Goal: Check status: Check status

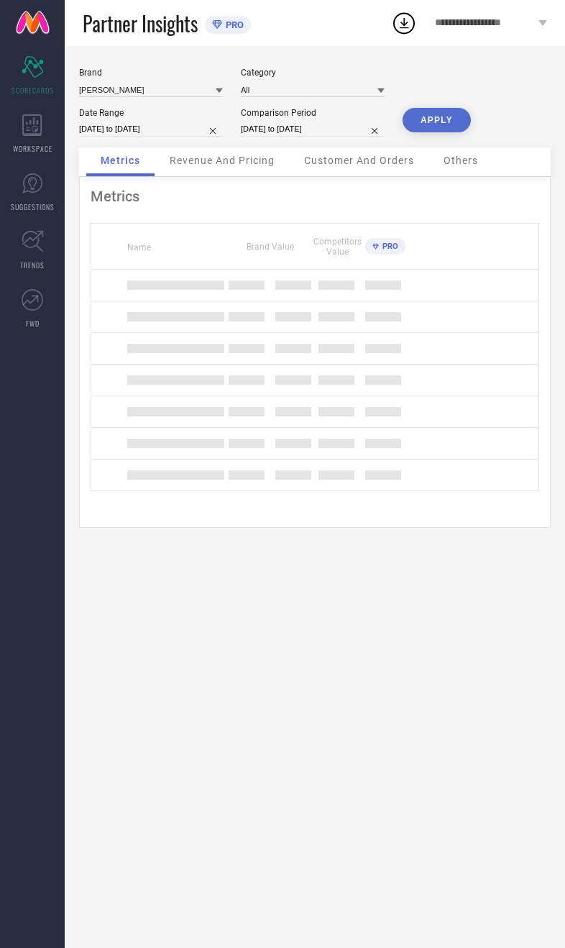
click at [163, 165] on div "Revenue And Pricing" at bounding box center [222, 161] width 134 height 29
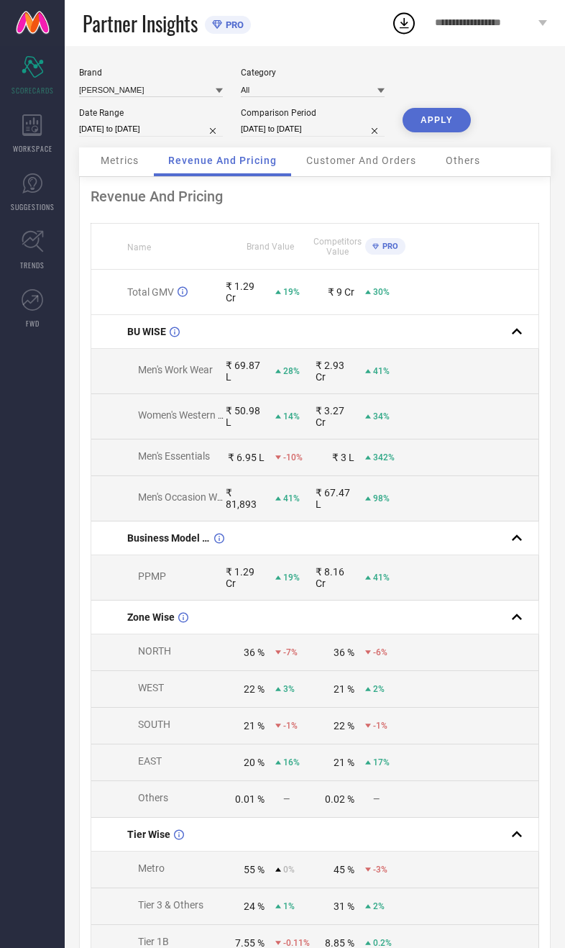
select select "8"
select select "2025"
select select "9"
select select "2025"
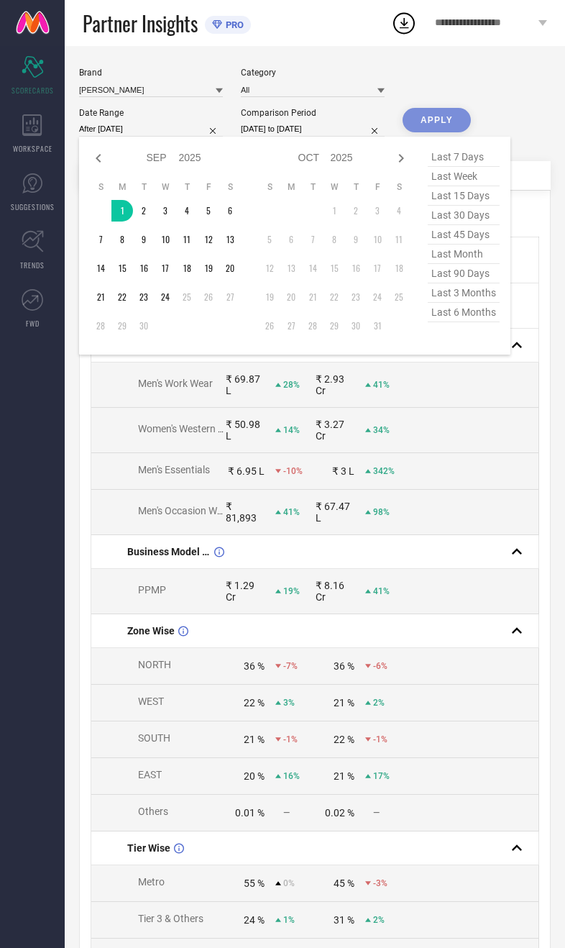
type input "[DATE] to [DATE]"
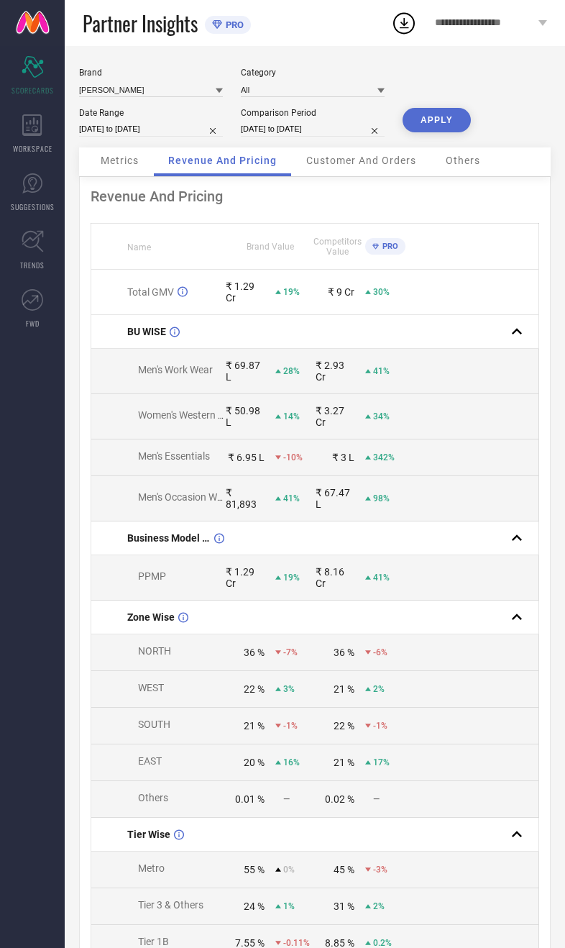
select select "8"
select select "2024"
select select "9"
select select "2024"
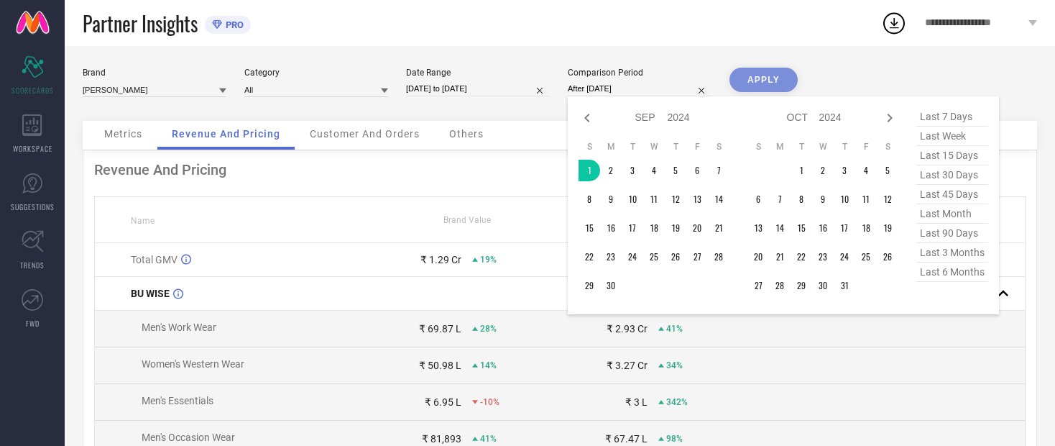
type input "[DATE] to [DATE]"
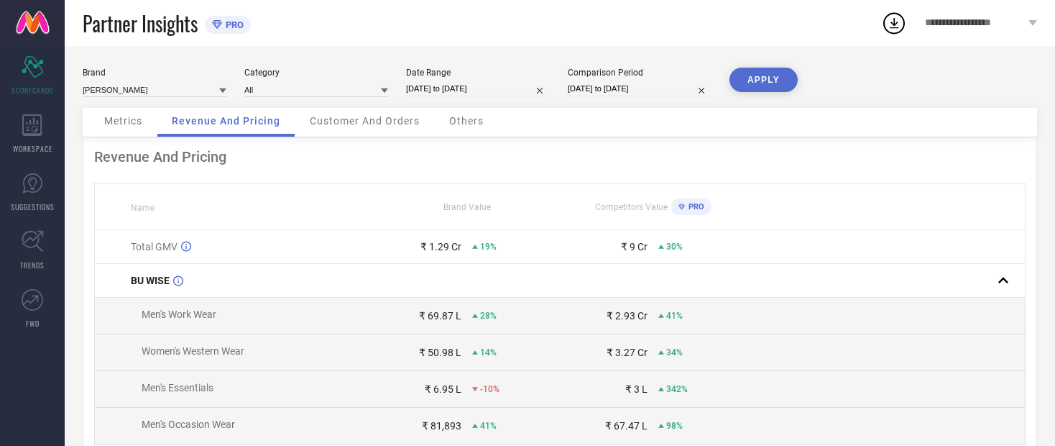
click at [564, 88] on button "APPLY" at bounding box center [764, 80] width 68 height 24
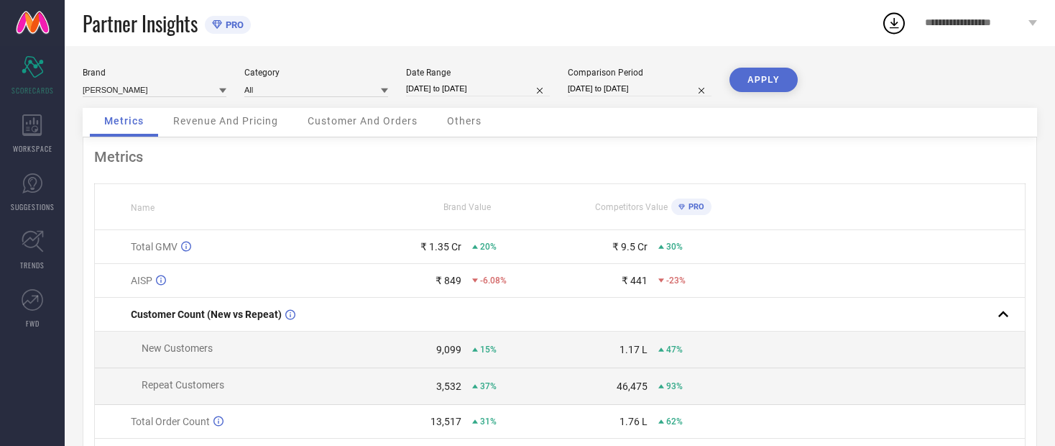
click at [262, 127] on span "Revenue And Pricing" at bounding box center [225, 121] width 105 height 12
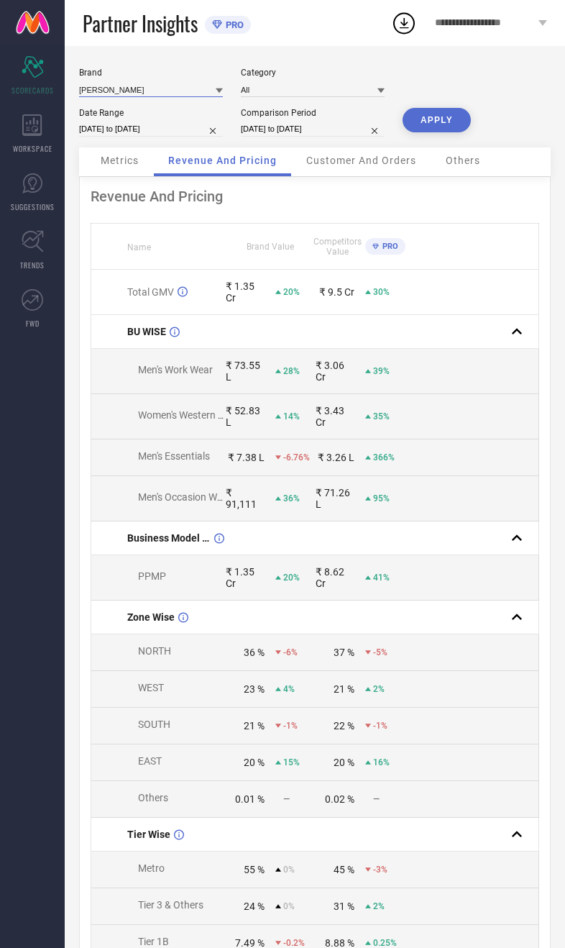
click at [172, 91] on input at bounding box center [151, 89] width 144 height 15
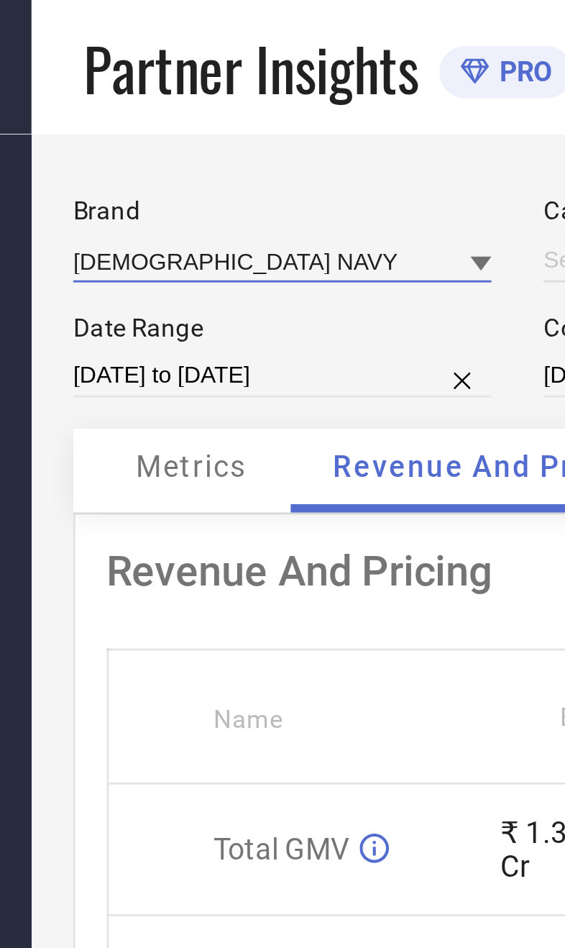
type input "All"
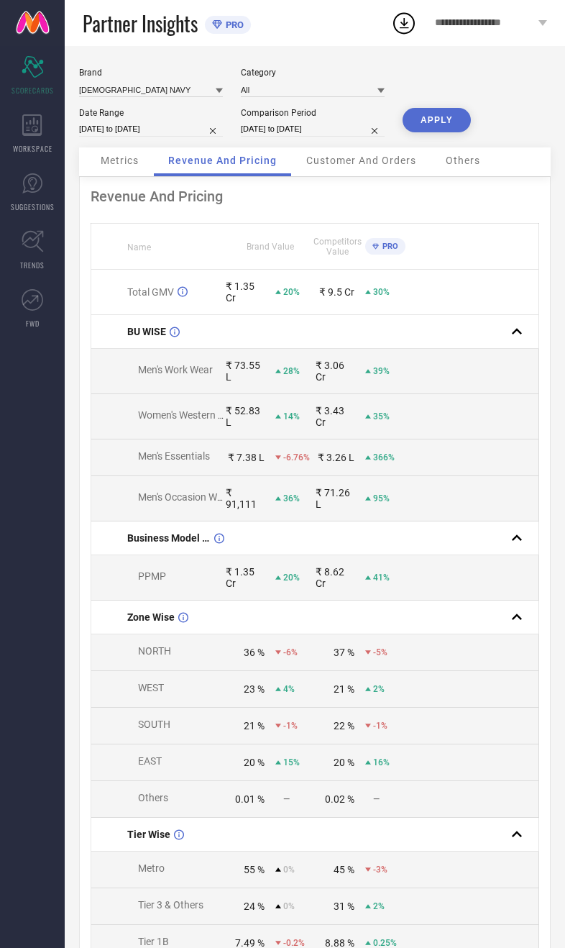
click at [446, 119] on button "APPLY" at bounding box center [437, 120] width 68 height 24
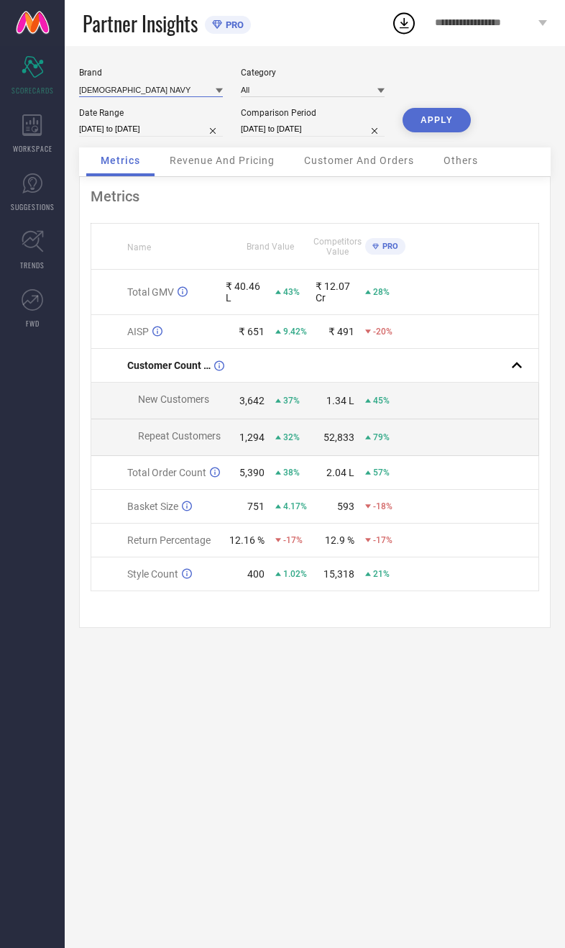
click at [152, 90] on input at bounding box center [151, 89] width 144 height 15
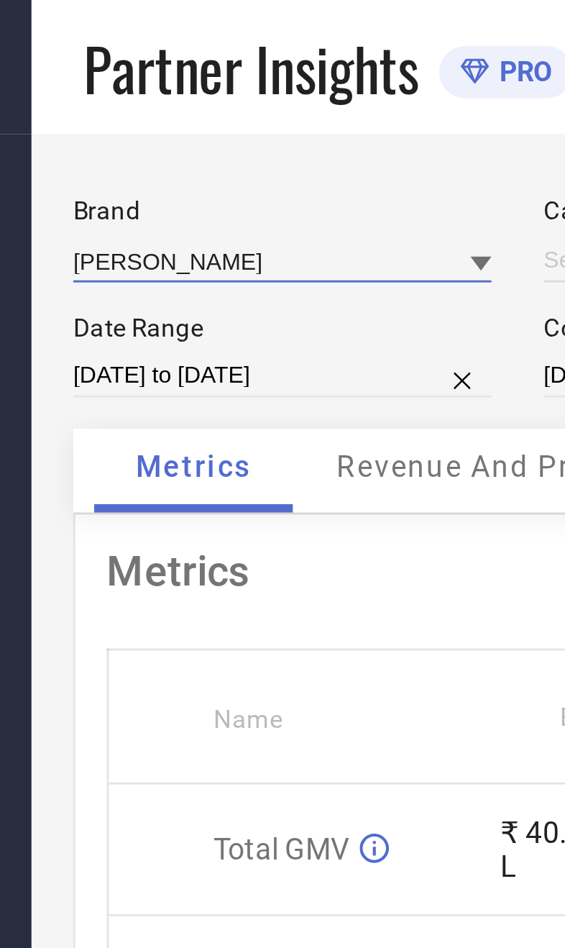
type input "All"
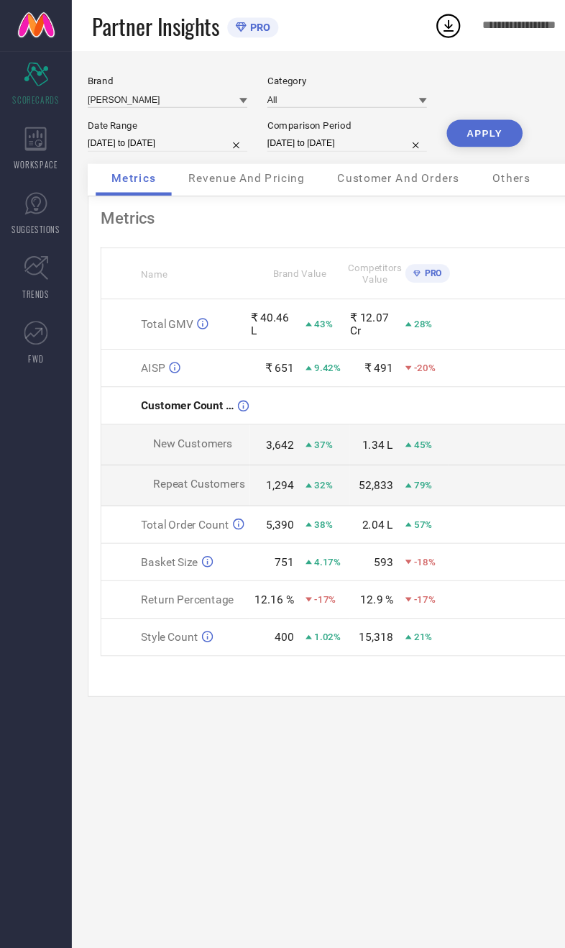
click at [447, 130] on button "APPLY" at bounding box center [437, 120] width 68 height 24
